Goal: Task Accomplishment & Management: Manage account settings

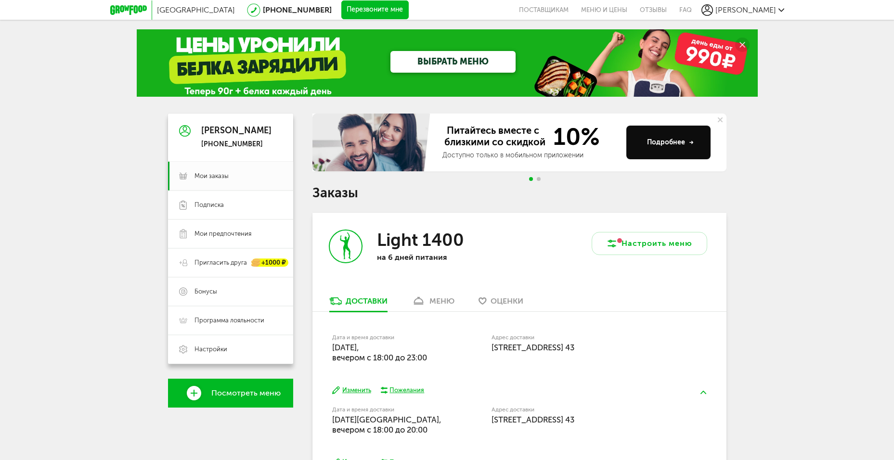
click at [341, 5] on button "Перезвоните мне" at bounding box center [374, 9] width 67 height 19
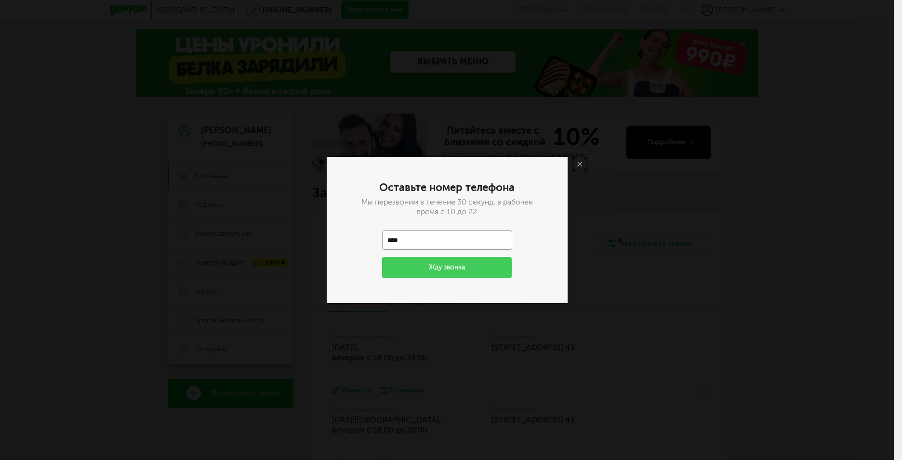
type input "**********"
click at [441, 264] on button "Жду звонка" at bounding box center [447, 267] width 130 height 21
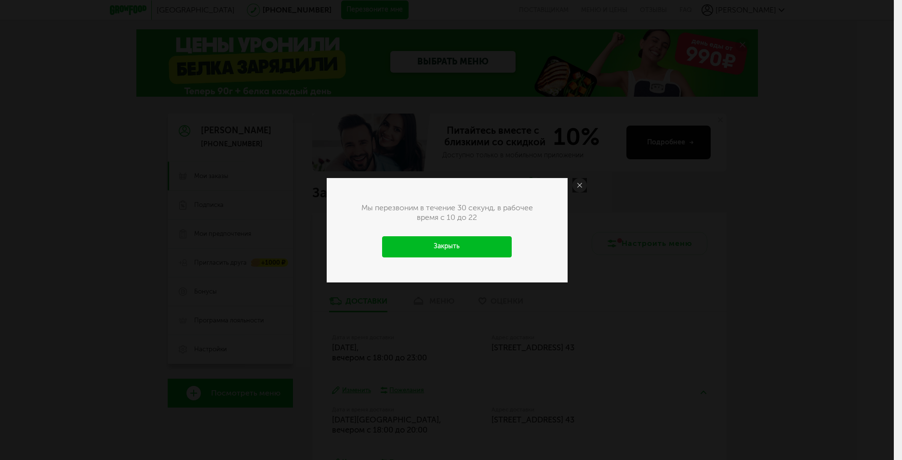
click at [585, 186] on link at bounding box center [579, 185] width 14 height 14
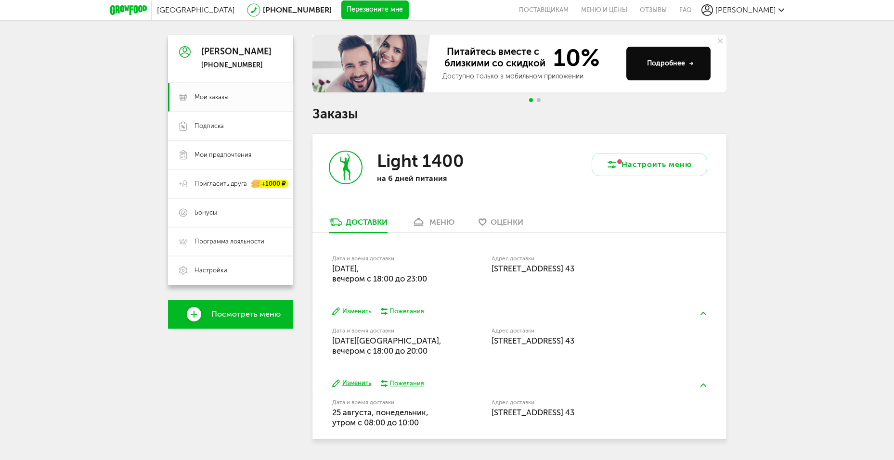
scroll to position [96, 0]
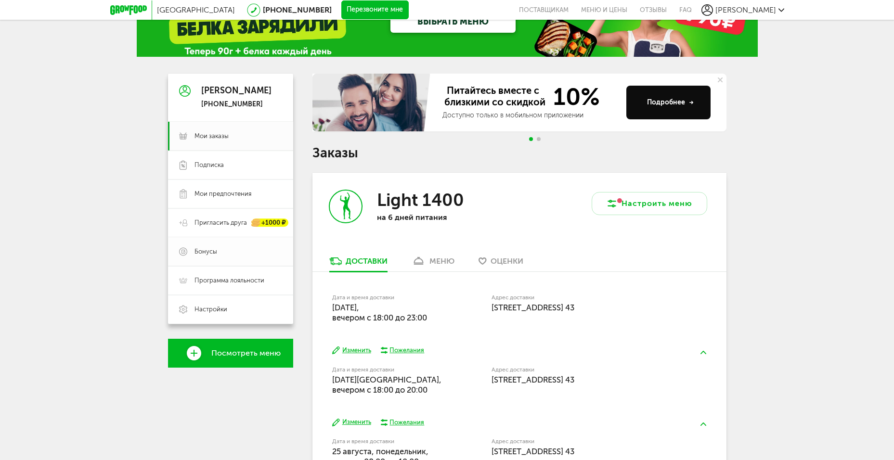
scroll to position [107, 0]
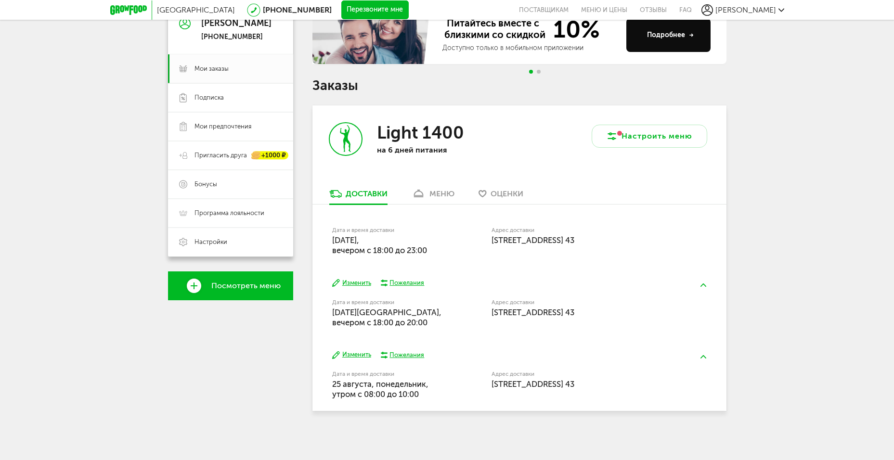
drag, startPoint x: 373, startPoint y: 253, endPoint x: 427, endPoint y: 250, distance: 54.5
click at [427, 250] on span "19 августа, вторник, вечером c 18:00 до 23:00" at bounding box center [379, 246] width 95 height 20
click at [443, 255] on div "Дата и время доставки 19 августа, вторник, вечером c 18:00 до 23:00" at bounding box center [411, 240] width 159 height 31
click at [364, 283] on button "Изменить" at bounding box center [351, 283] width 39 height 9
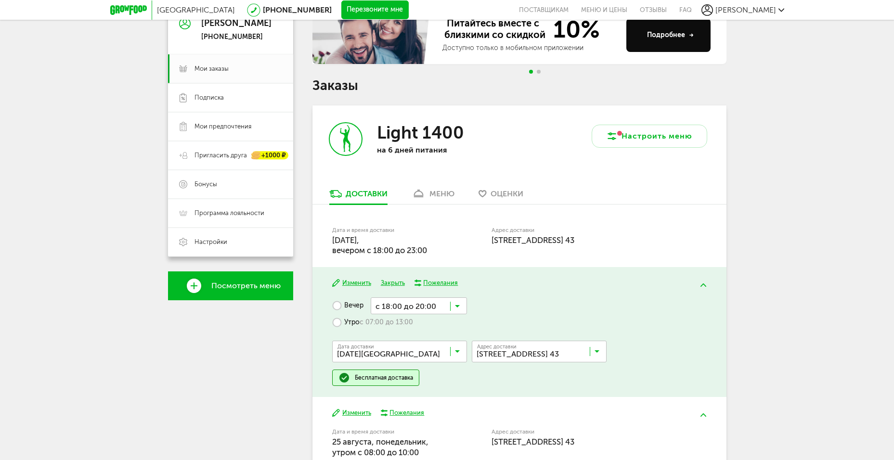
click at [349, 326] on label "Утро с 07:00 до 13:00" at bounding box center [372, 323] width 81 height 17
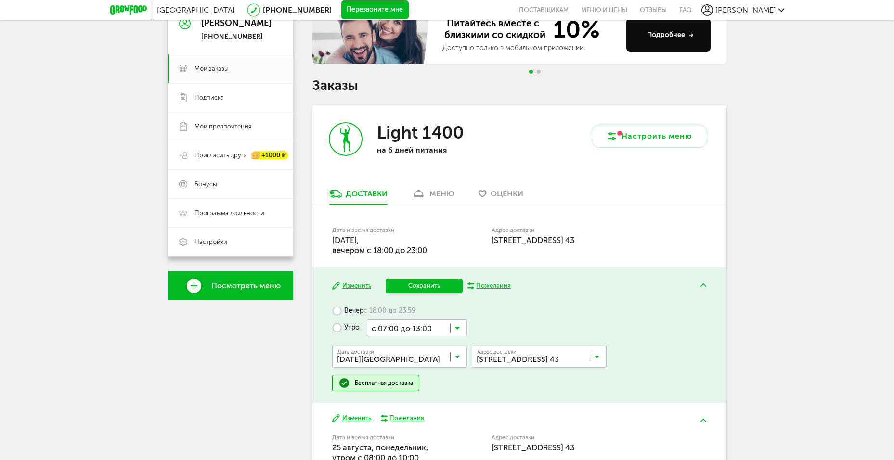
click at [428, 331] on input "Search for option" at bounding box center [417, 328] width 100 height 16
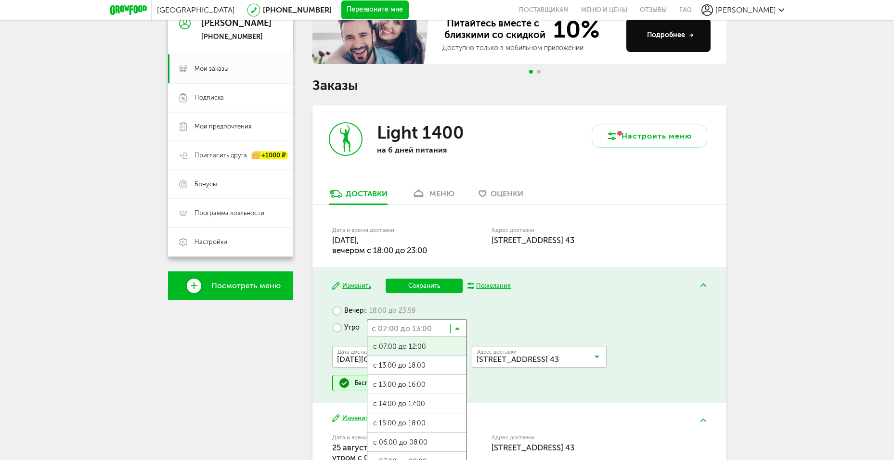
click at [428, 331] on input "Search for option" at bounding box center [417, 328] width 100 height 16
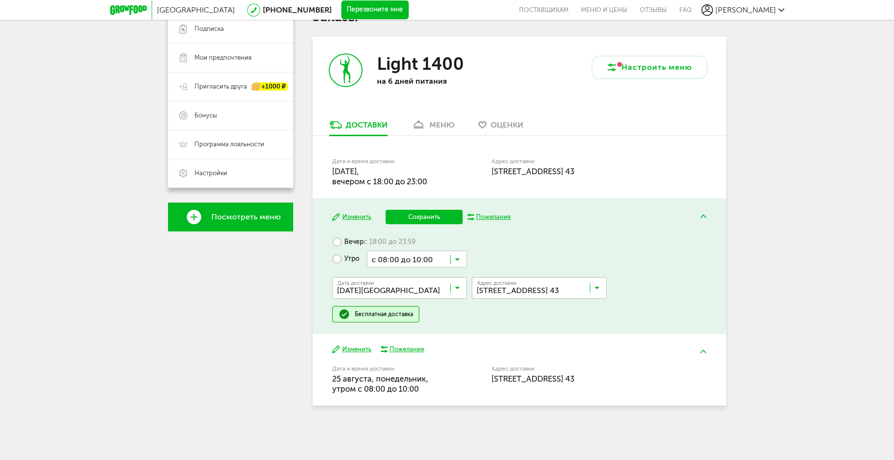
scroll to position [0, 0]
click at [426, 394] on ul "с 07:00 до 12:00 с 13:00 до 18:00 с 13:00 до 16:00 с 14:00 до 17:00 с 15:00 до …" at bounding box center [417, 364] width 100 height 193
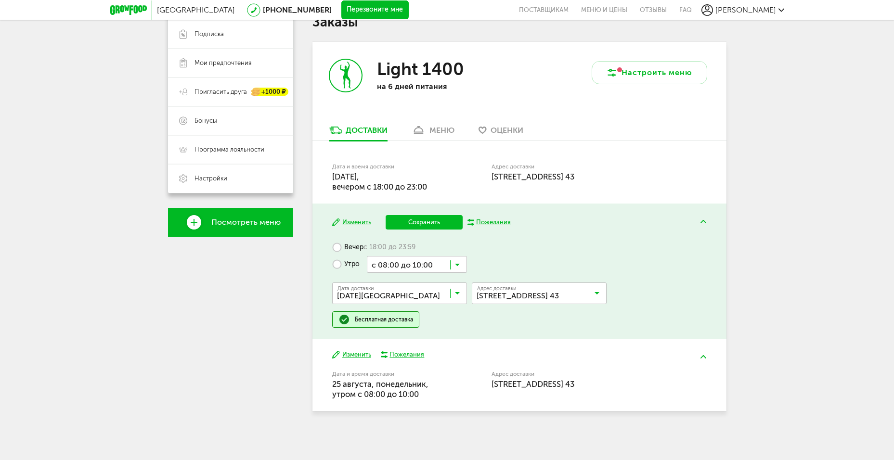
click at [415, 225] on button "Сохранить" at bounding box center [424, 222] width 77 height 14
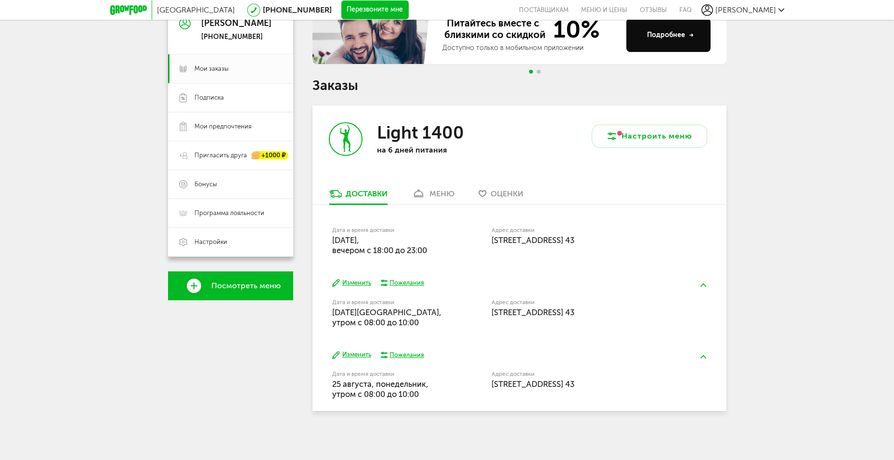
scroll to position [107, 0]
